Goal: Navigation & Orientation: Find specific page/section

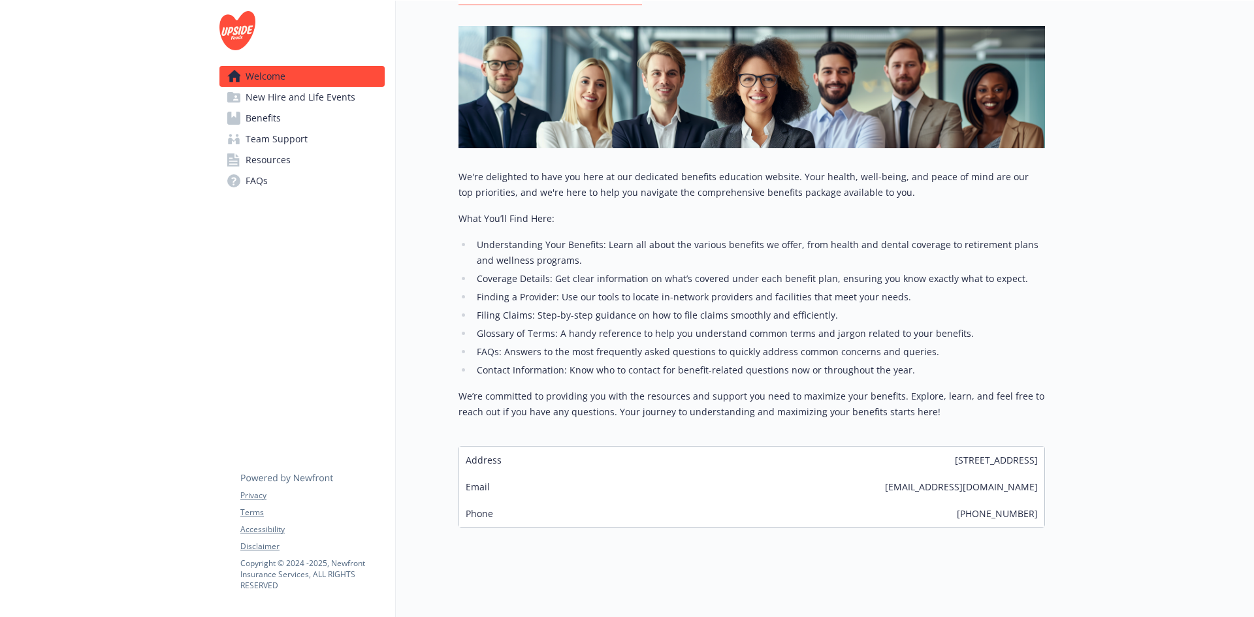
scroll to position [177, 0]
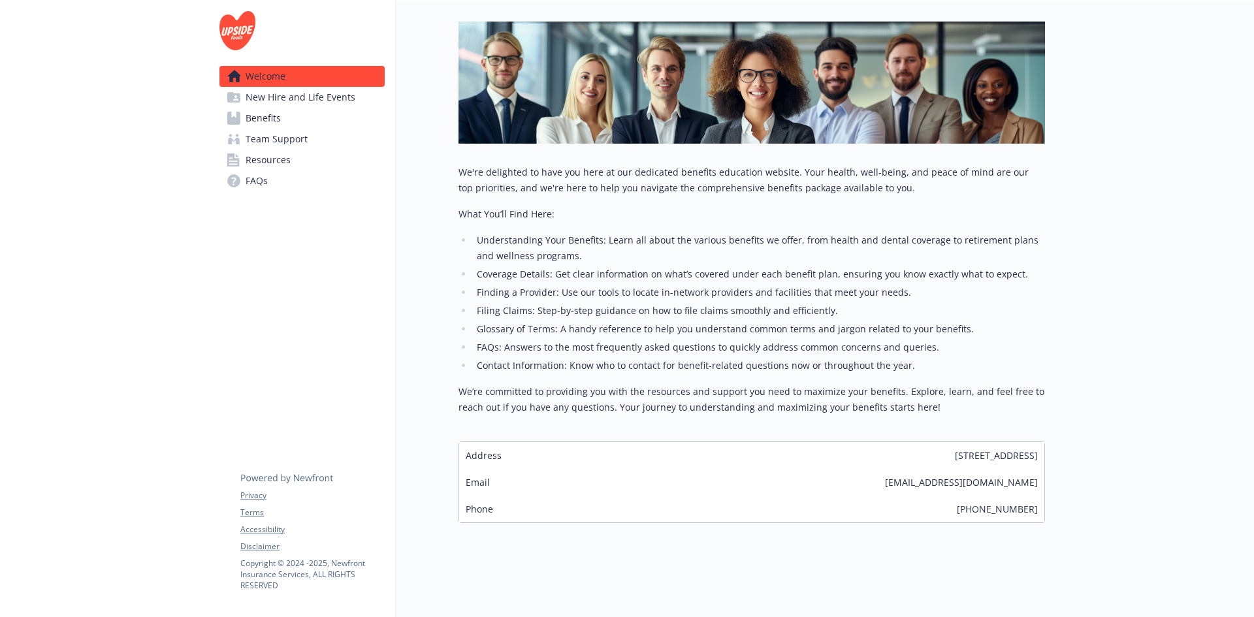
click at [270, 116] on span "Benefits" at bounding box center [263, 118] width 35 height 21
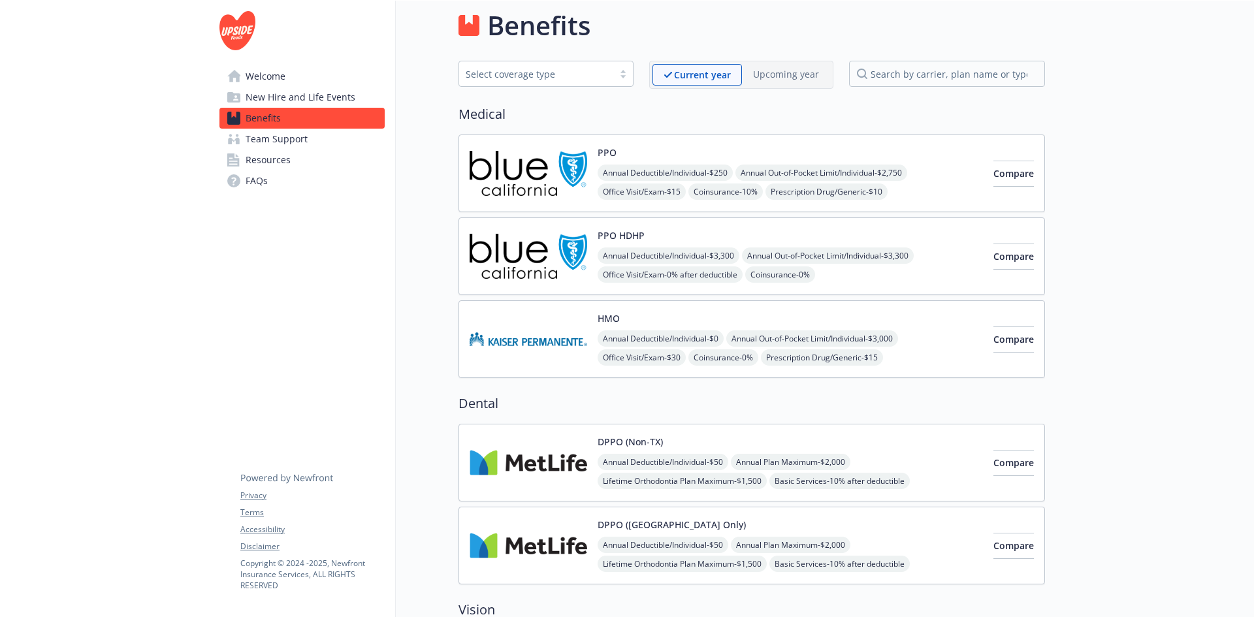
scroll to position [177, 0]
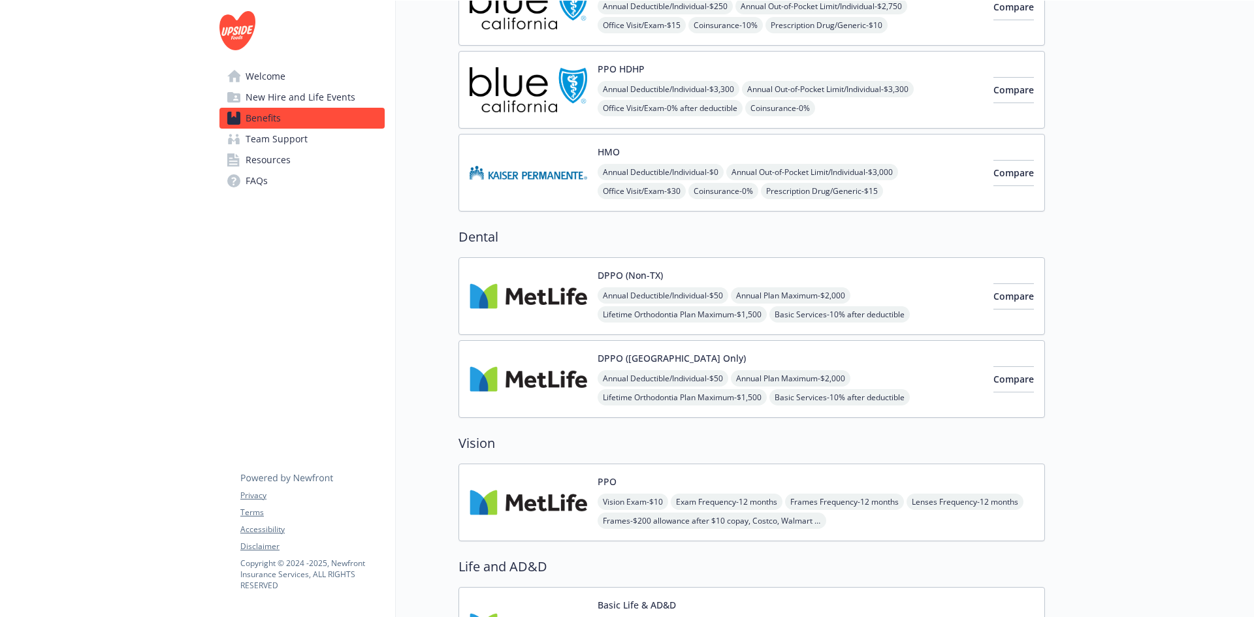
scroll to position [177, 0]
